Goal: Find contact information: Find contact information

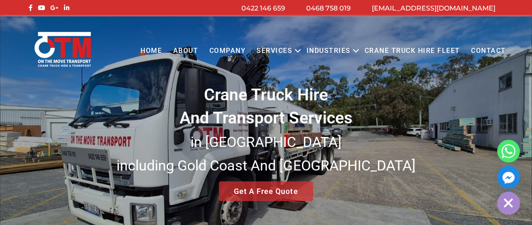
click at [489, 50] on link "Contact" at bounding box center [488, 51] width 46 height 23
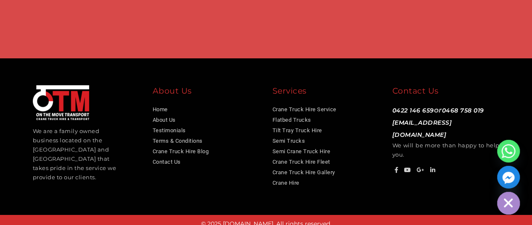
scroll to position [698, 0]
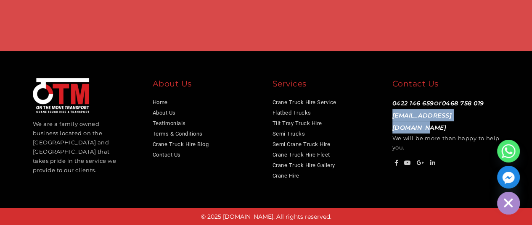
drag, startPoint x: 486, startPoint y: 116, endPoint x: 389, endPoint y: 119, distance: 96.7
click at [389, 119] on div "Contact Us 0422 146 659 or 0468 758 019 info@otmtransport.com.au We will be mor…" at bounding box center [446, 123] width 120 height 90
copy link "[EMAIL_ADDRESS][DOMAIN_NAME]"
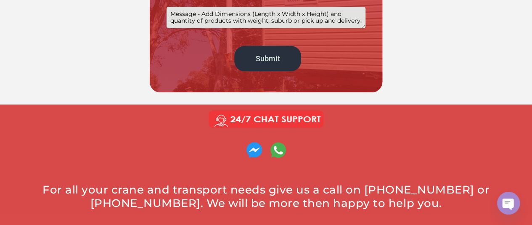
scroll to position [235, 0]
